Goal: Navigation & Orientation: Find specific page/section

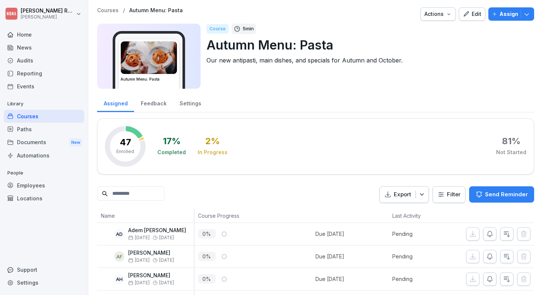
click at [453, 197] on html "[PERSON_NAME] [PERSON_NAME] Home News Audits Reporting Events Library Courses P…" at bounding box center [271, 147] width 543 height 295
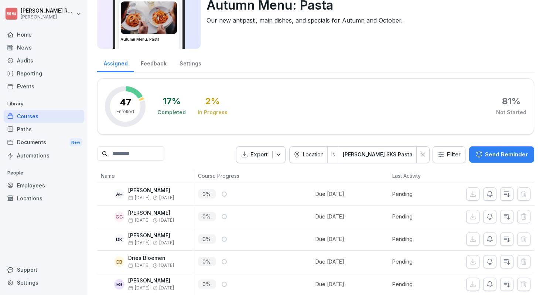
scroll to position [41, 0]
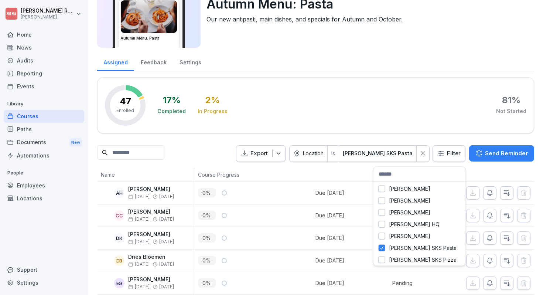
click at [409, 154] on html "[PERSON_NAME] [PERSON_NAME] Home News Audits Reporting Events Library Courses P…" at bounding box center [271, 147] width 543 height 295
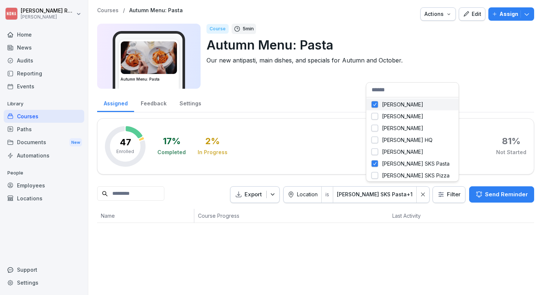
click at [412, 187] on html "[PERSON_NAME] [PERSON_NAME] Home News Audits Reporting Events Library Courses P…" at bounding box center [271, 147] width 543 height 295
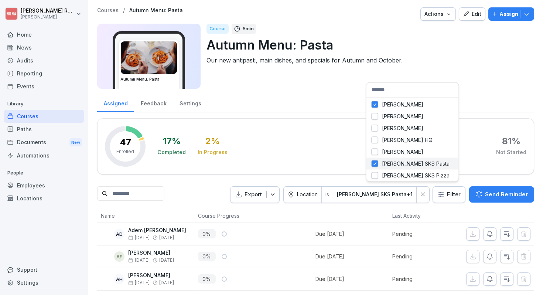
click at [409, 162] on p "[PERSON_NAME] SKS Pasta" at bounding box center [416, 163] width 68 height 7
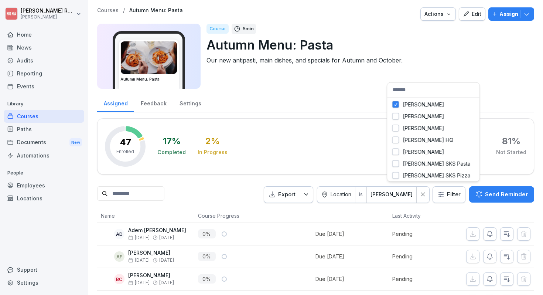
click at [337, 145] on html "[PERSON_NAME] [PERSON_NAME] Home News Audits Reporting Events Library Courses P…" at bounding box center [271, 147] width 543 height 295
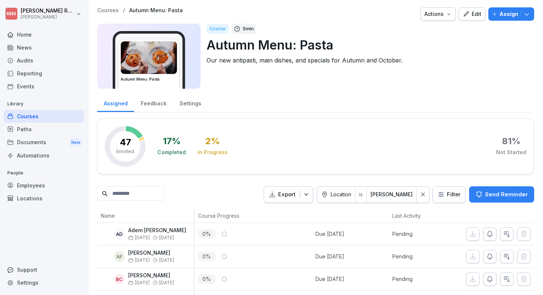
click at [423, 194] on icon at bounding box center [422, 194] width 5 height 5
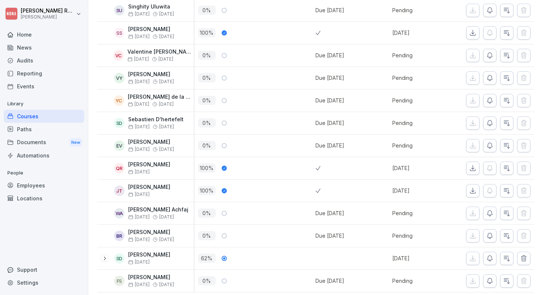
scroll to position [993, 0]
